Goal: Entertainment & Leisure: Browse casually

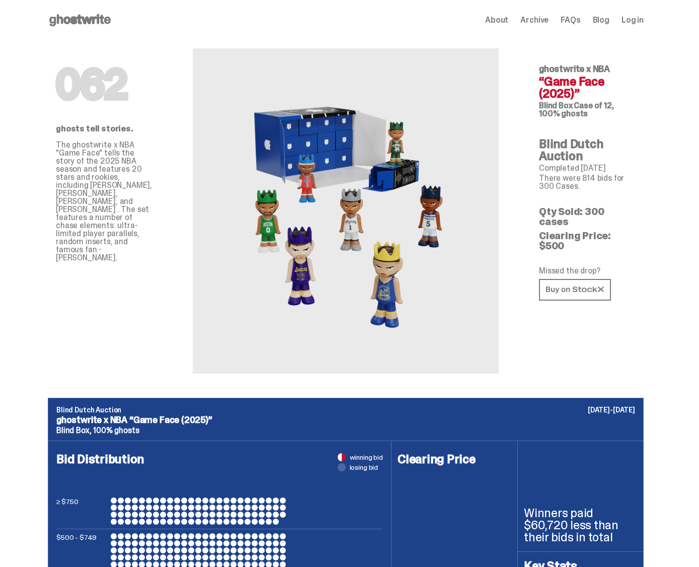
click at [122, 204] on p "The ghostwrite x NBA "Game Face" tells the story of the 2025 NBA season and fea…" at bounding box center [104, 201] width 97 height 121
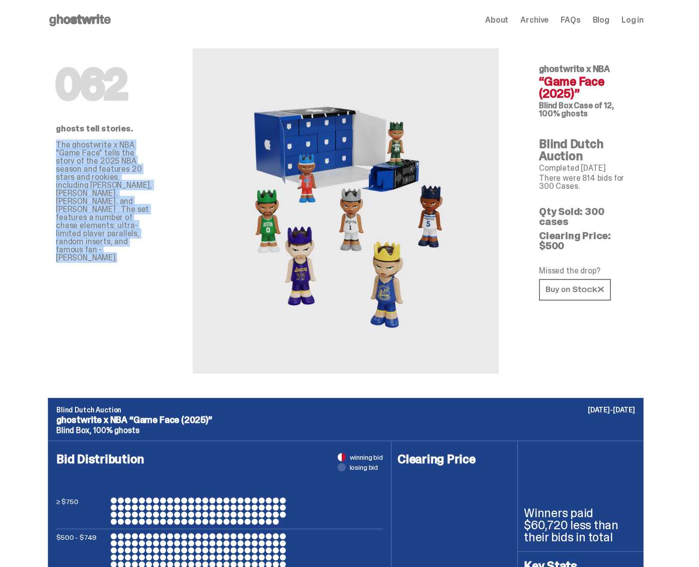
click at [122, 204] on p "The ghostwrite x NBA "Game Face" tells the story of the 2025 NBA season and fea…" at bounding box center [104, 201] width 97 height 121
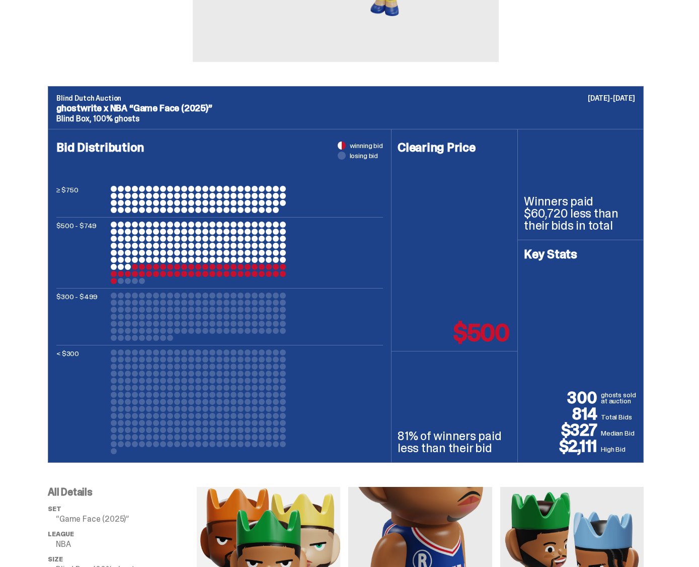
scroll to position [302, 0]
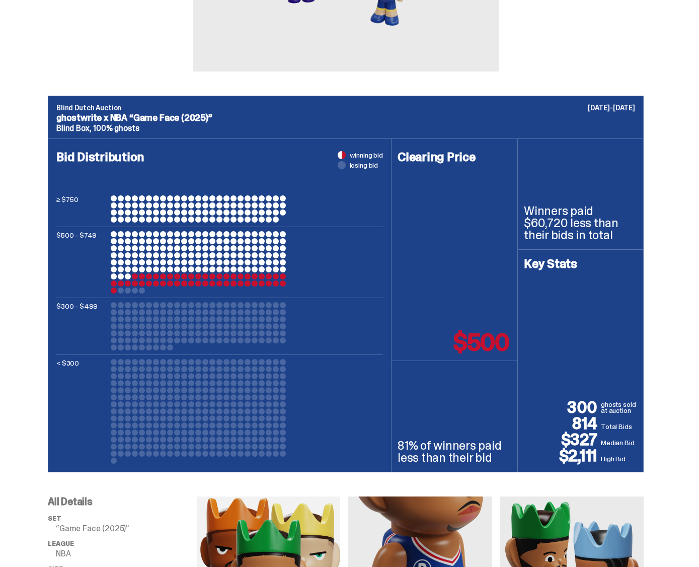
click at [230, 244] on div at bounding box center [199, 262] width 176 height 62
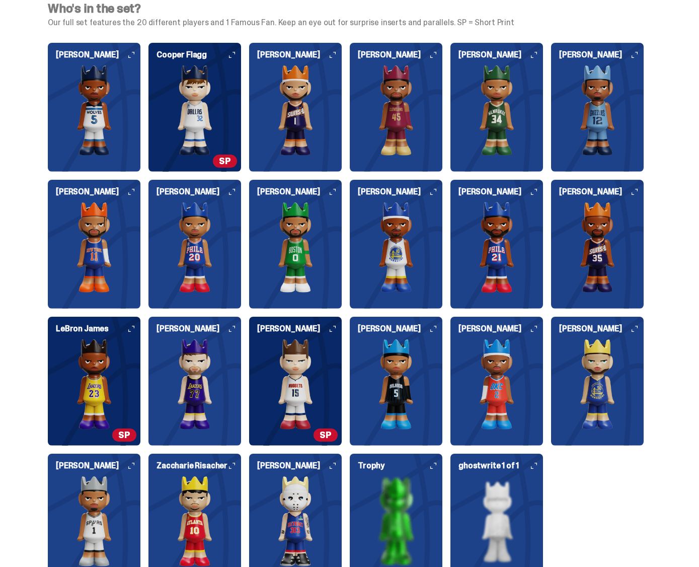
scroll to position [2416, 0]
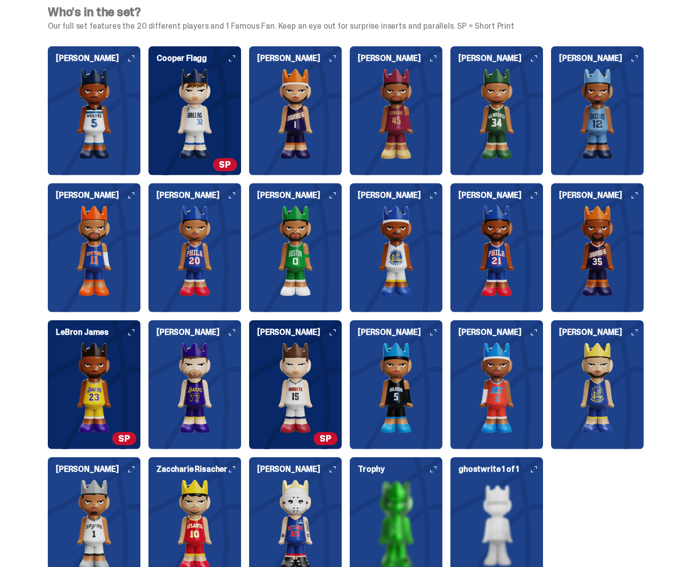
click at [316, 118] on img at bounding box center [295, 113] width 93 height 91
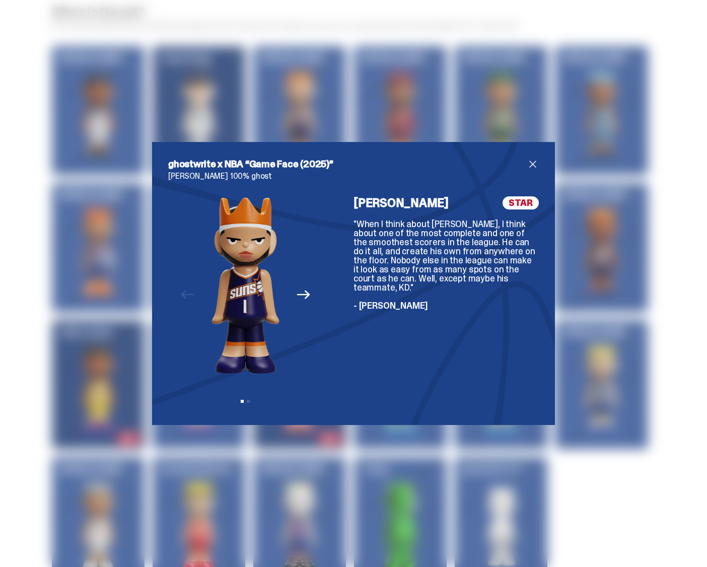
click at [389, 281] on div ""When I think about [PERSON_NAME], I think about one of the most complete and o…" at bounding box center [445, 264] width 185 height 91
click at [386, 299] on span "- [PERSON_NAME]" at bounding box center [390, 305] width 74 height 12
click at [385, 299] on span "- [PERSON_NAME]" at bounding box center [390, 305] width 74 height 12
click at [392, 264] on div ""When I think about [PERSON_NAME], I think about one of the most complete and o…" at bounding box center [445, 264] width 185 height 91
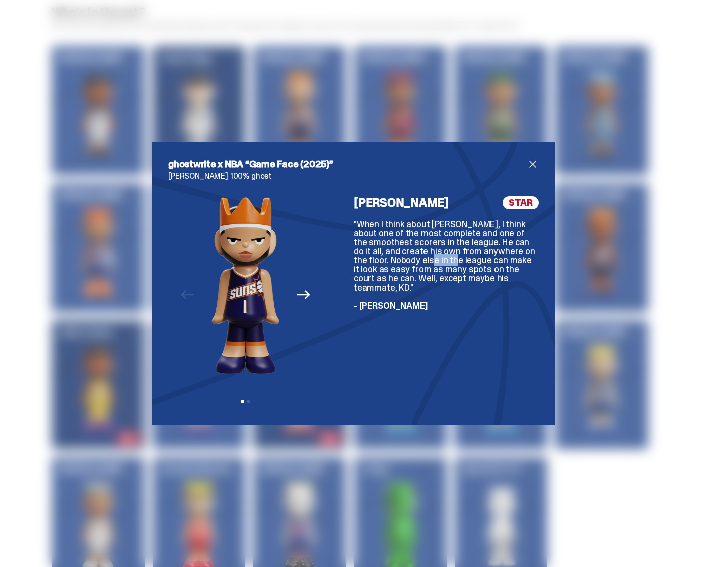
click at [392, 264] on div ""When I think about [PERSON_NAME], I think about one of the most complete and o…" at bounding box center [445, 264] width 185 height 91
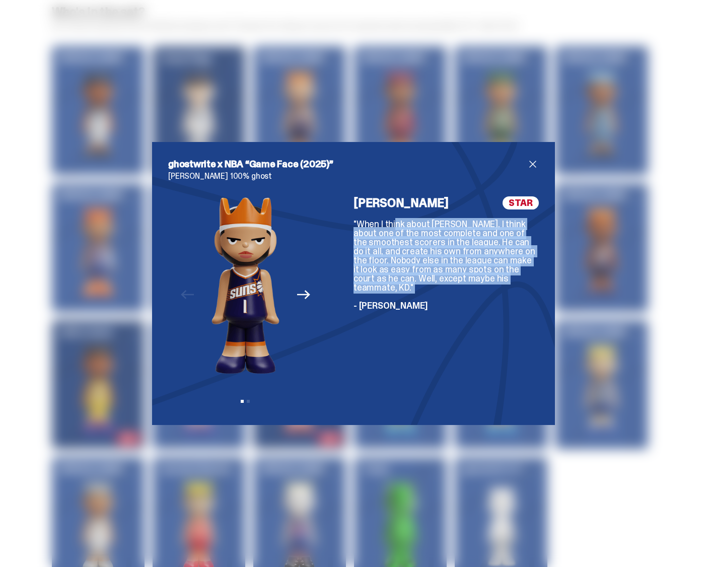
click at [392, 264] on div ""When I think about [PERSON_NAME], I think about one of the most complete and o…" at bounding box center [445, 264] width 185 height 91
click at [389, 251] on div ""When I think about [PERSON_NAME], I think about one of the most complete and o…" at bounding box center [445, 264] width 185 height 91
click at [388, 251] on div ""When I think about [PERSON_NAME], I think about one of the most complete and o…" at bounding box center [445, 264] width 185 height 91
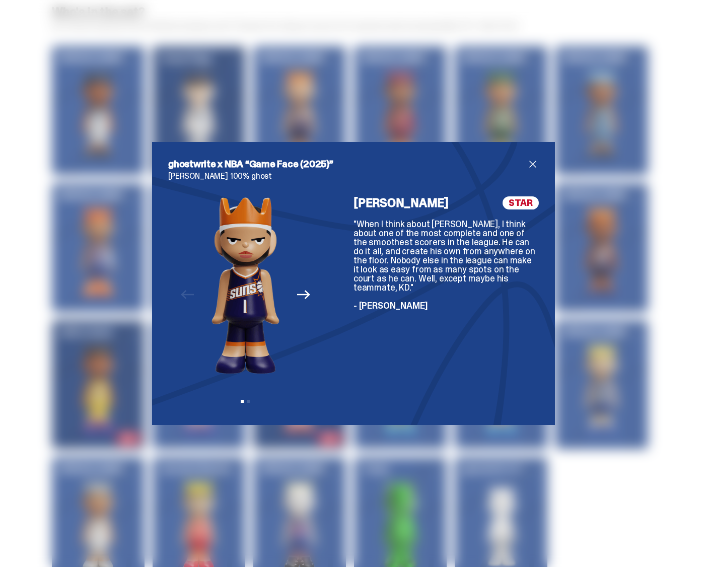
click at [523, 200] on span "STAR" at bounding box center [520, 202] width 36 height 13
drag, startPoint x: 539, startPoint y: 160, endPoint x: 518, endPoint y: 174, distance: 25.4
click at [537, 163] on div "ghostwrite x NBA “Game Face (2025)” [PERSON_NAME] 100% ghost Previous Next View…" at bounding box center [353, 283] width 403 height 283
click at [303, 289] on icon "Next" at bounding box center [303, 294] width 13 height 13
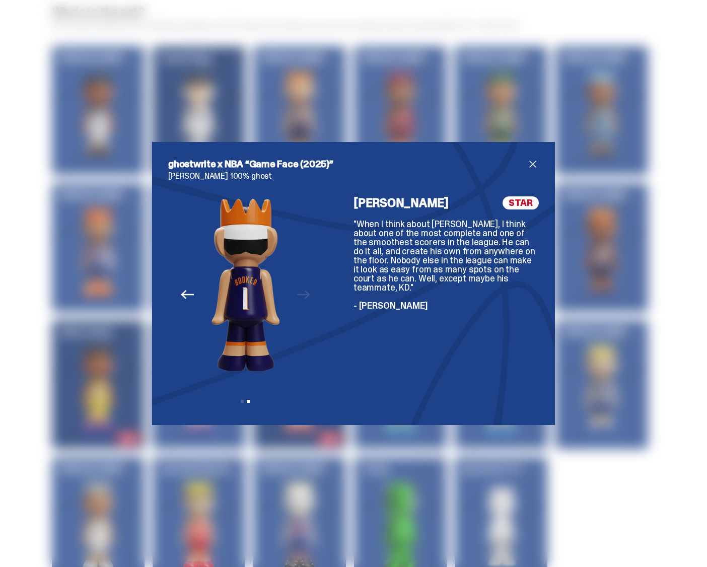
click at [303, 289] on div "Previous Next View slide 1 View slide 2" at bounding box center [245, 302] width 154 height 212
click at [528, 157] on div "ghostwrite x NBA “Game Face (2025)” [PERSON_NAME] 100% ghost Previous Next View…" at bounding box center [353, 283] width 403 height 283
click at [526, 166] on span "close" at bounding box center [532, 164] width 12 height 12
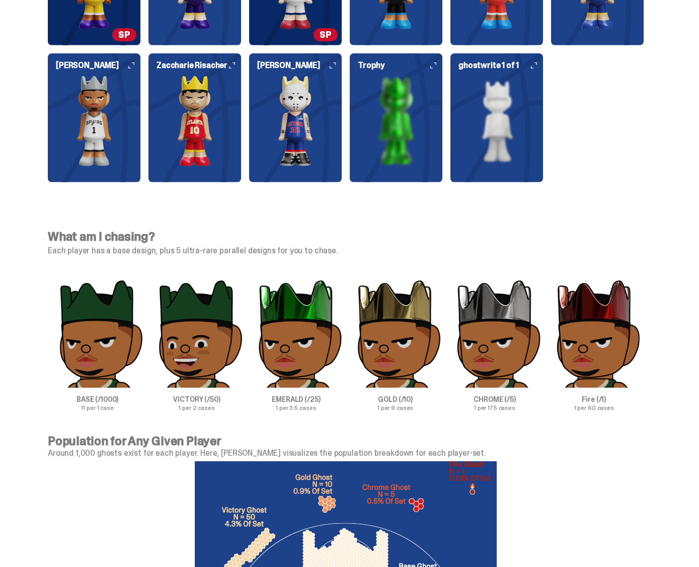
scroll to position [2969, 0]
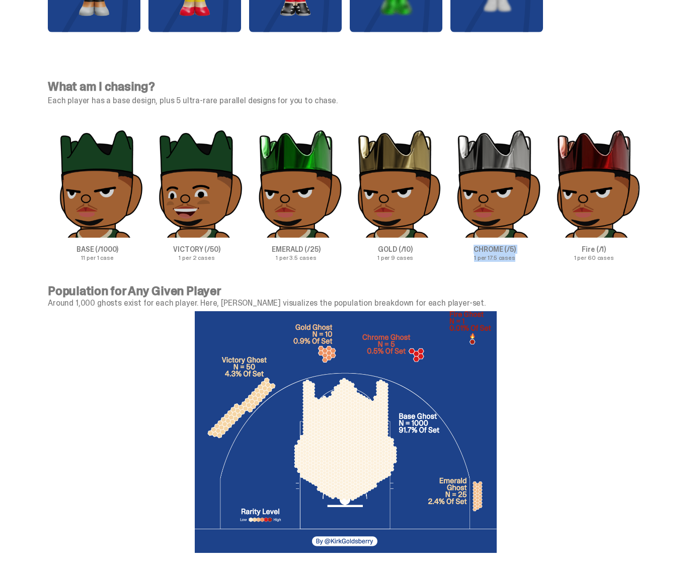
drag, startPoint x: 528, startPoint y: 248, endPoint x: 474, endPoint y: 238, distance: 55.3
click at [474, 238] on div "CHROME (/5) 1 per 17.5 cases" at bounding box center [494, 195] width 99 height 132
click at [479, 232] on div "CHROME (/5) 1 per 17.5 cases" at bounding box center [494, 195] width 99 height 132
drag, startPoint x: 479, startPoint y: 232, endPoint x: 521, endPoint y: 246, distance: 44.6
click at [521, 246] on div "CHROME (/5) 1 per 17.5 cases" at bounding box center [494, 195] width 99 height 132
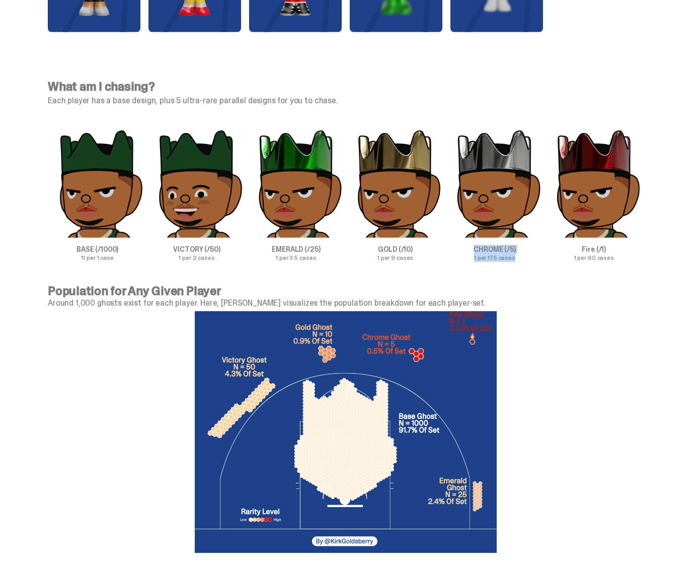
click at [521, 255] on p "1 per 17.5 cases" at bounding box center [494, 258] width 99 height 6
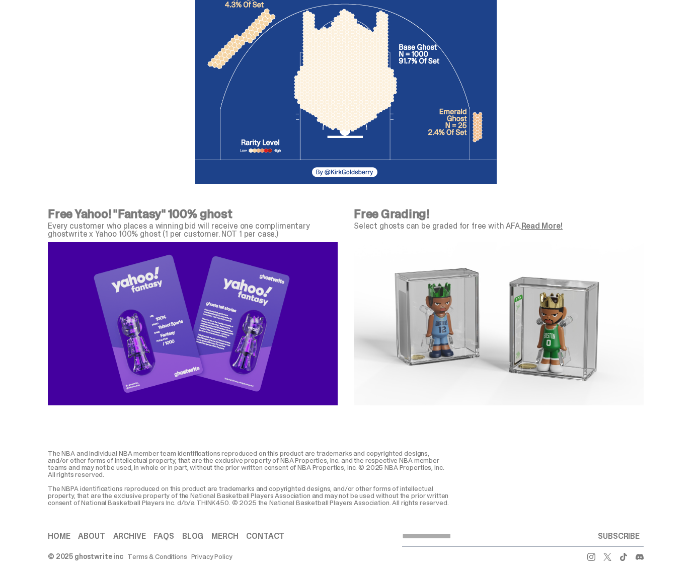
scroll to position [3347, 0]
